Goal: Task Accomplishment & Management: Complete application form

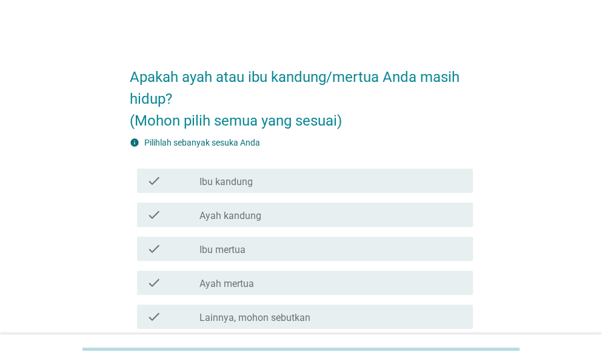
click at [298, 184] on div "check_box_outline_blank Ibu kandung" at bounding box center [331, 180] width 264 height 15
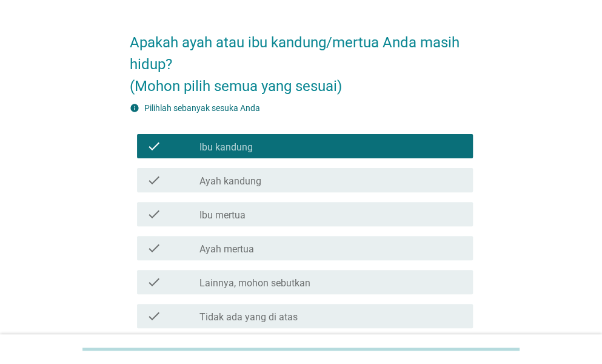
scroll to position [140, 0]
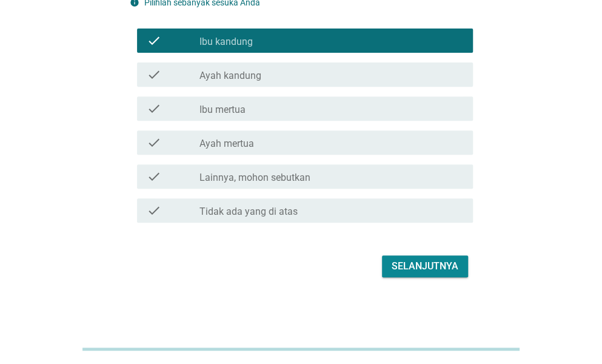
click at [387, 267] on button "Selanjutnya" at bounding box center [425, 266] width 86 height 22
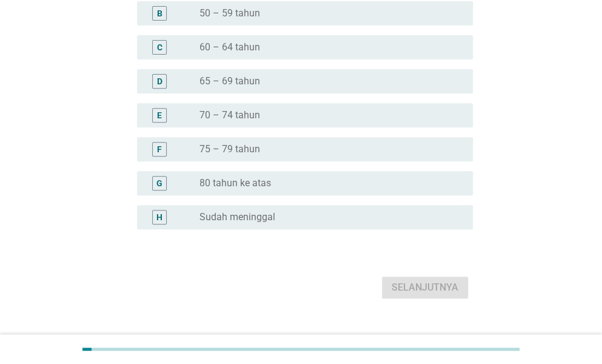
scroll to position [0, 0]
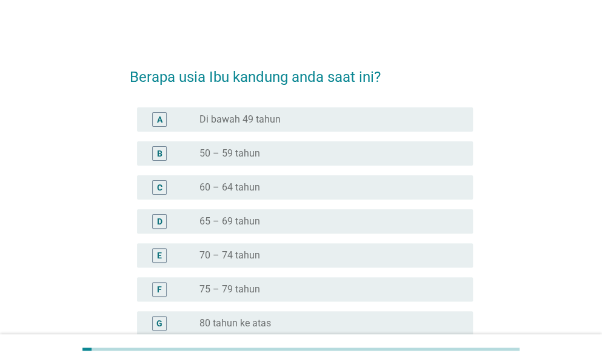
click at [264, 288] on div "radio_button_unchecked 75 – 79 tahun" at bounding box center [326, 289] width 254 height 12
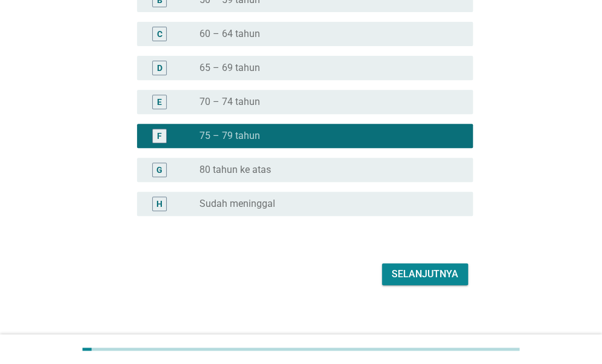
scroll to position [161, 0]
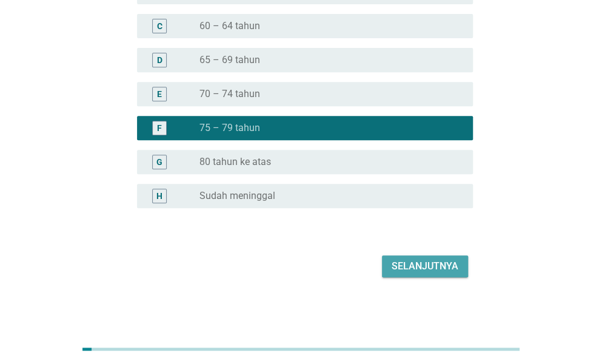
click at [419, 263] on div "Selanjutnya" at bounding box center [425, 266] width 67 height 15
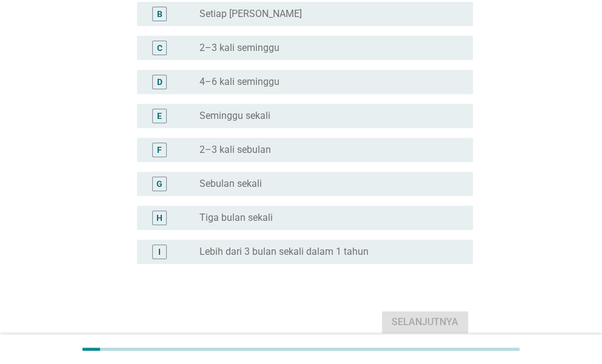
scroll to position [0, 0]
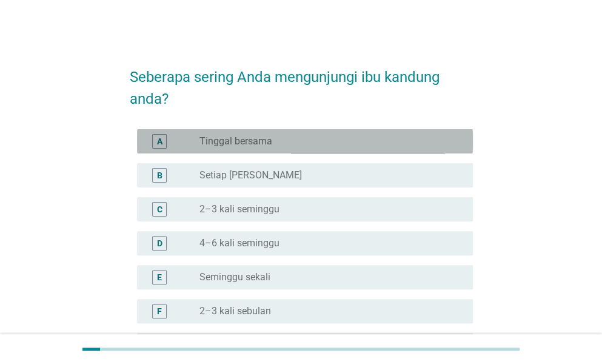
click at [310, 139] on div "radio_button_unchecked Tinggal bersama" at bounding box center [326, 141] width 254 height 12
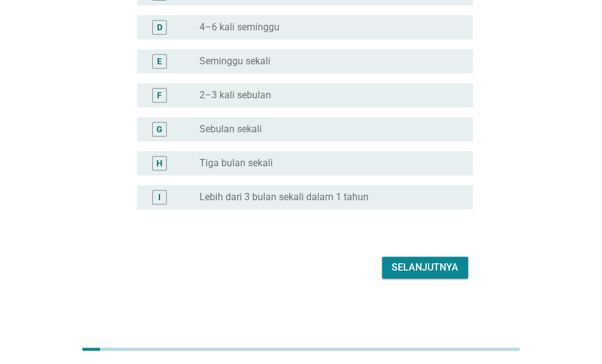
scroll to position [217, 0]
click at [417, 270] on div "Selanjutnya" at bounding box center [425, 266] width 67 height 15
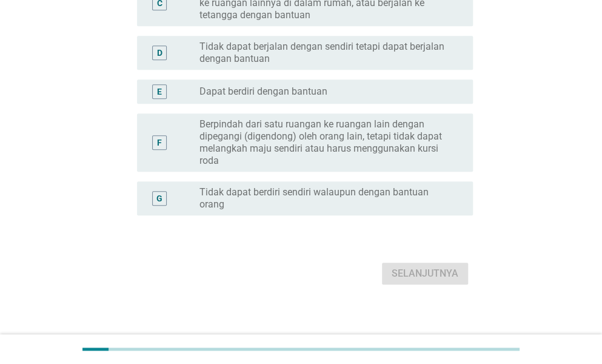
scroll to position [0, 0]
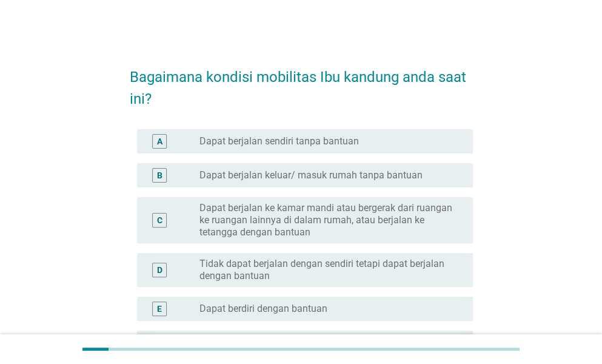
click at [339, 148] on div "A radio_button_unchecked Dapat berjalan sendiri tanpa bantuan" at bounding box center [305, 141] width 336 height 24
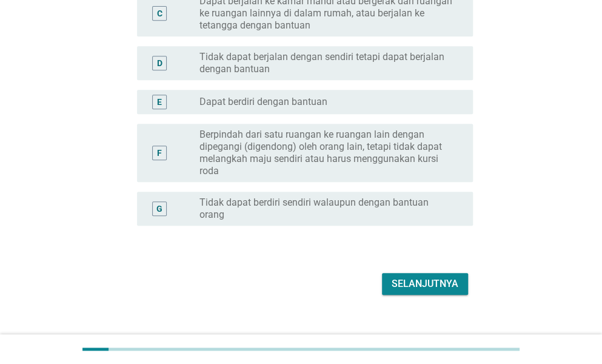
scroll to position [224, 0]
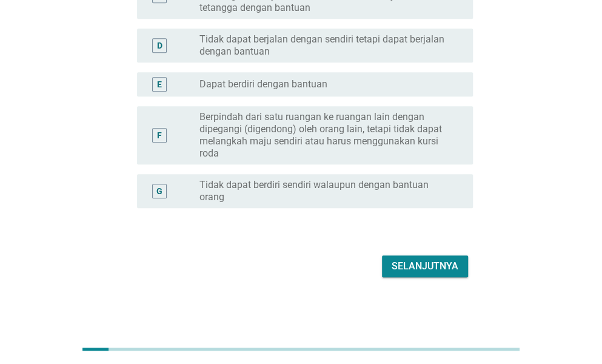
click at [405, 264] on div "Selanjutnya" at bounding box center [425, 266] width 67 height 15
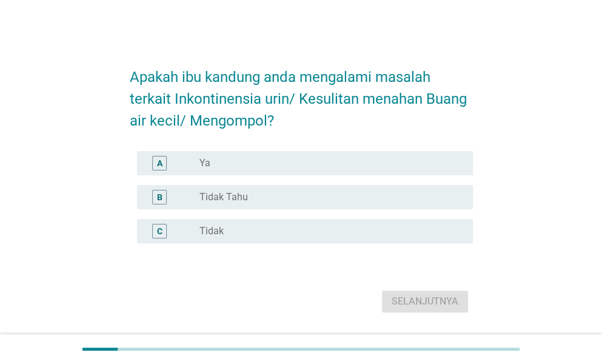
click at [282, 163] on div "radio_button_unchecked Ya" at bounding box center [326, 163] width 254 height 12
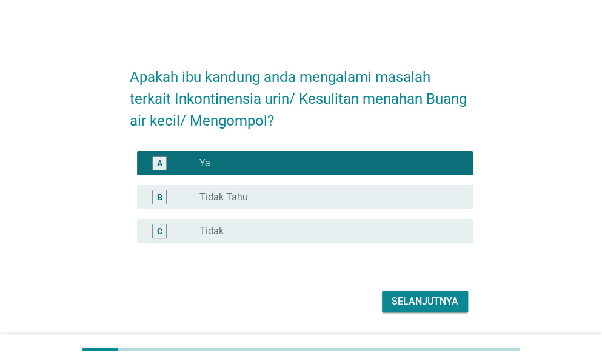
click at [418, 297] on div "Selanjutnya" at bounding box center [425, 301] width 67 height 15
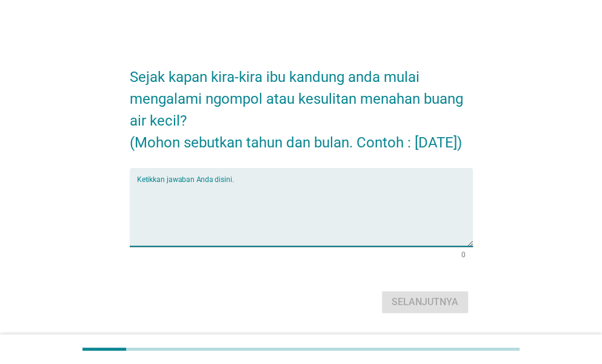
click at [235, 205] on textarea "Ketikkan jawaban Anda disini." at bounding box center [305, 214] width 336 height 64
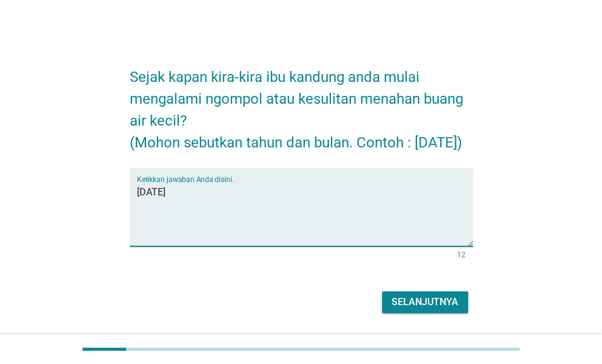
type textarea "[DATE]"
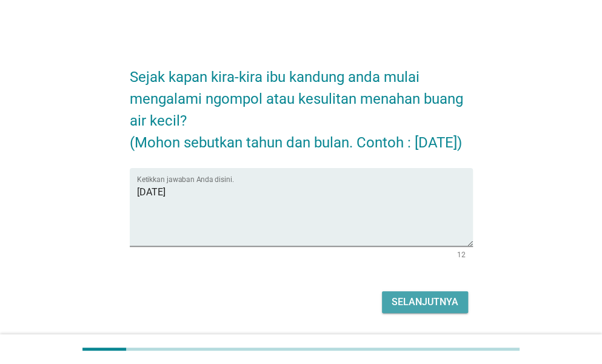
click at [410, 309] on div "Selanjutnya" at bounding box center [425, 302] width 67 height 15
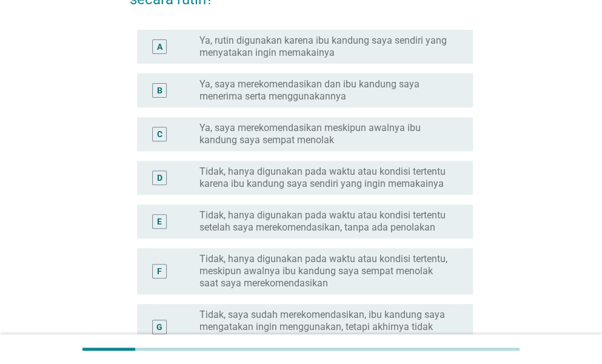
scroll to position [182, 0]
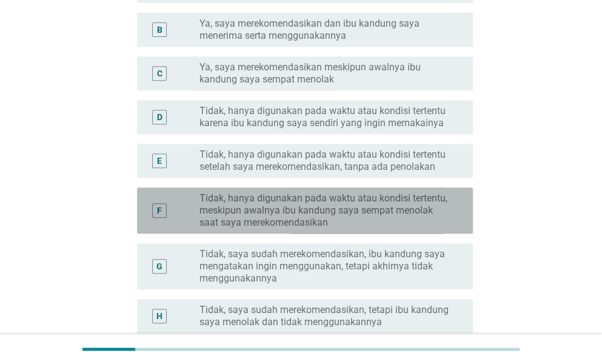
click at [303, 214] on label "Tidak, hanya digunakan pada waktu atau kondisi tertentu, meskipun awalnya ibu k…" at bounding box center [326, 210] width 254 height 36
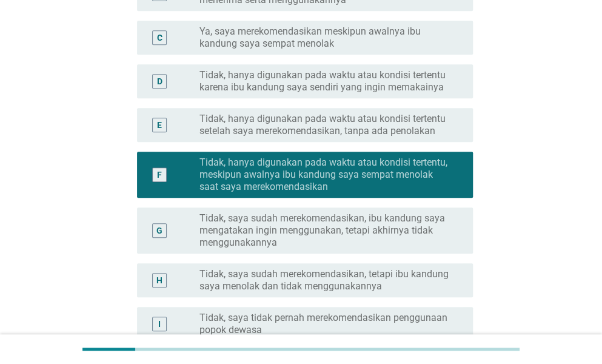
scroll to position [350, 0]
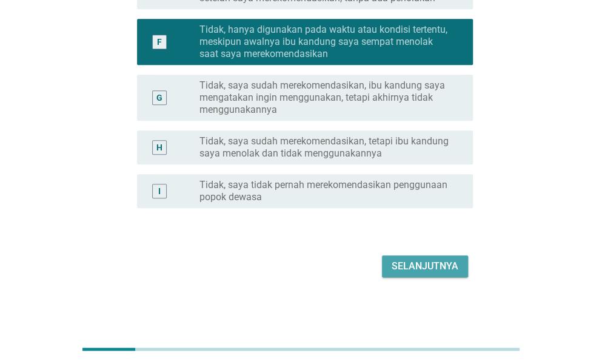
click at [419, 261] on div "Selanjutnya" at bounding box center [425, 266] width 67 height 15
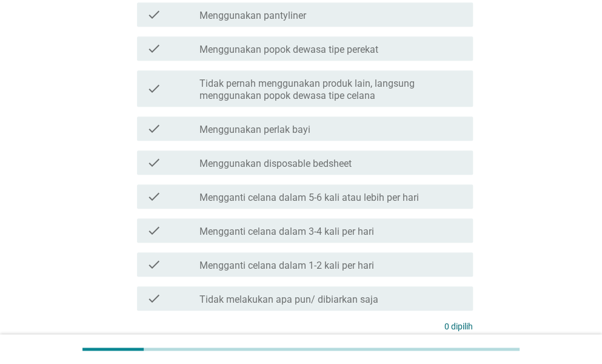
scroll to position [303, 0]
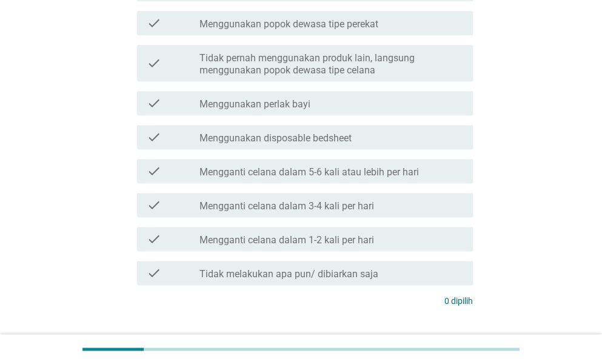
click at [358, 271] on label "Tidak melakukan apa pun/ dibiarkan saja" at bounding box center [288, 274] width 179 height 12
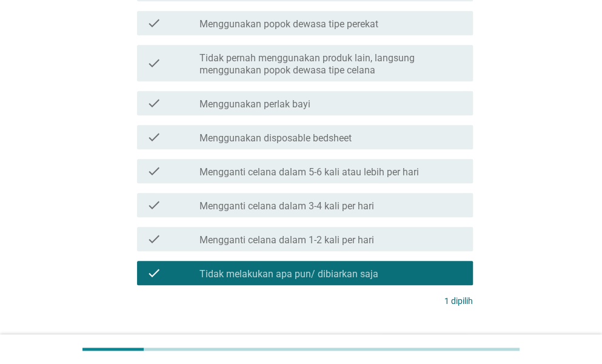
scroll to position [364, 0]
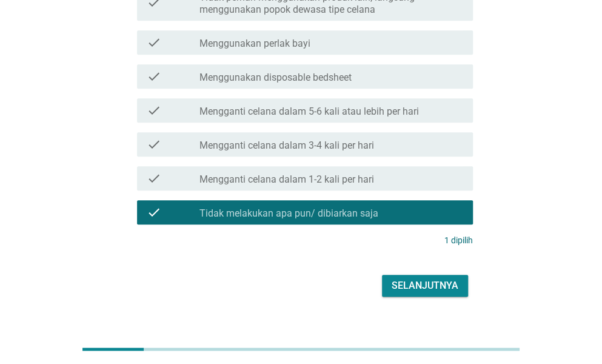
click at [430, 287] on div "Selanjutnya" at bounding box center [425, 285] width 67 height 15
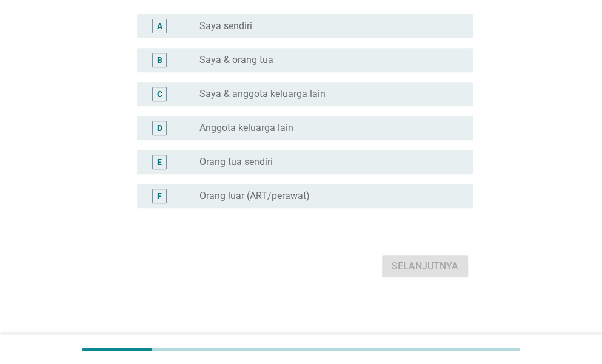
scroll to position [0, 0]
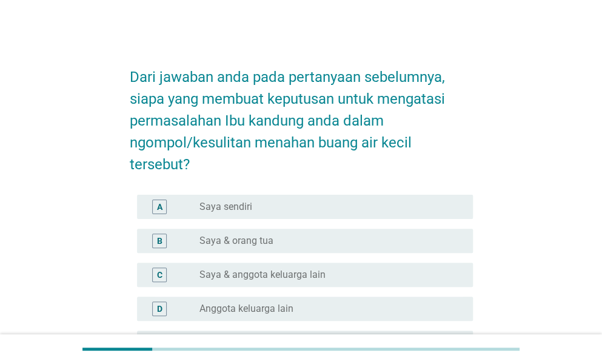
click at [356, 272] on div "radio_button_unchecked Saya & anggota keluarga lain" at bounding box center [326, 275] width 254 height 12
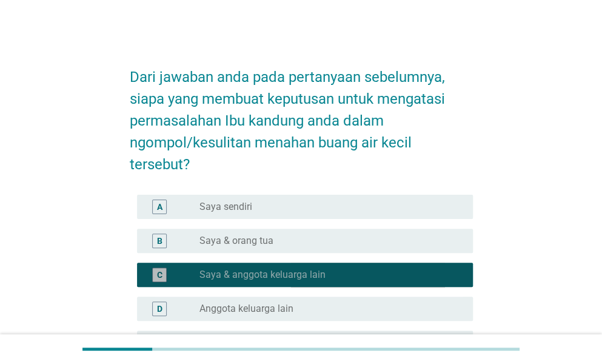
click at [364, 274] on div "radio_button_checked Saya & anggota keluarga lain" at bounding box center [326, 275] width 254 height 12
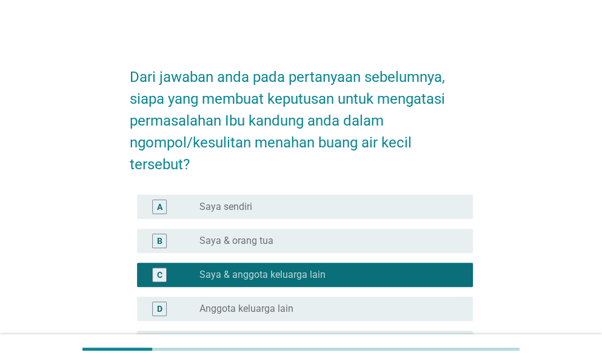
click at [368, 306] on div "radio_button_unchecked Anggota keluarga lain" at bounding box center [326, 308] width 254 height 12
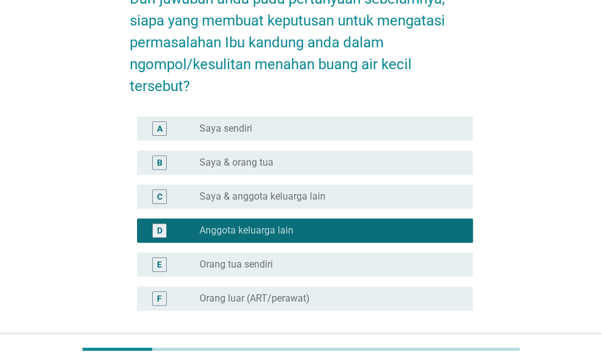
scroll to position [121, 0]
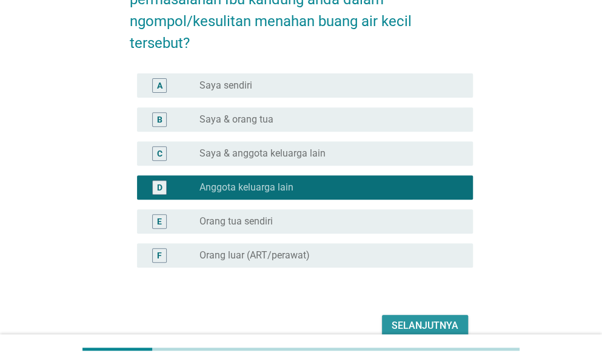
click at [421, 318] on div "Selanjutnya" at bounding box center [425, 325] width 67 height 15
